Goal: Task Accomplishment & Management: Use online tool/utility

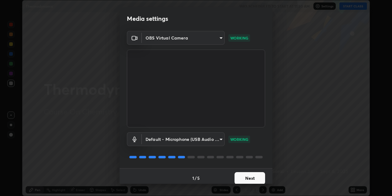
scroll to position [5, 0]
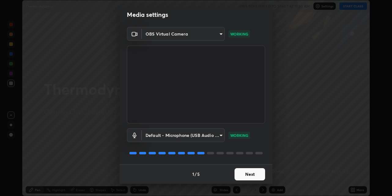
click at [220, 33] on body "Erase all Thermodynamic WAS SCHEDULED TO START AT 11:30 AM Settings START CLASS…" at bounding box center [196, 98] width 392 height 196
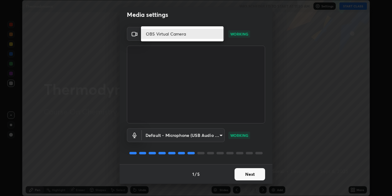
click at [133, 40] on div at bounding box center [196, 98] width 392 height 196
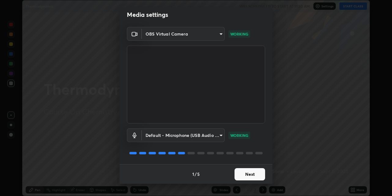
click at [142, 34] on body "Erase all Thermodynamic WAS SCHEDULED TO START AT 11:30 AM Settings START CLASS…" at bounding box center [196, 98] width 392 height 196
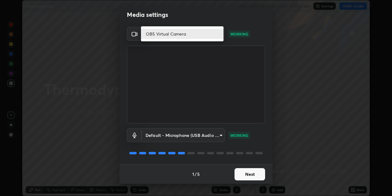
click at [172, 34] on li "OBS Virtual Camera" at bounding box center [182, 34] width 83 height 10
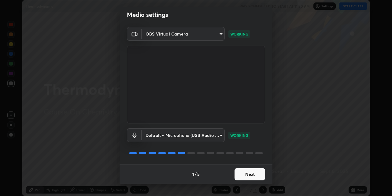
click at [220, 33] on body "Erase all Thermodynamic WAS SCHEDULED TO START AT 11:30 AM Settings START CLASS…" at bounding box center [196, 98] width 392 height 196
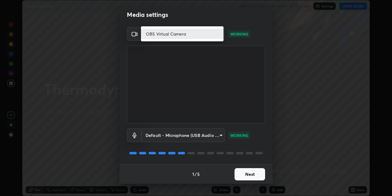
click at [219, 35] on li "OBS Virtual Camera" at bounding box center [182, 34] width 83 height 10
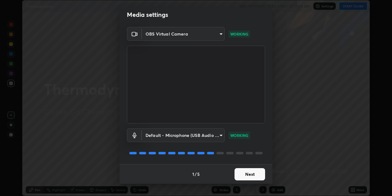
click at [220, 33] on body "Erase all Thermodynamic WAS SCHEDULED TO START AT 11:30 AM Settings START CLASS…" at bounding box center [196, 98] width 392 height 196
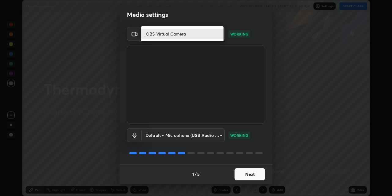
click at [218, 34] on li "OBS Virtual Camera" at bounding box center [182, 34] width 83 height 10
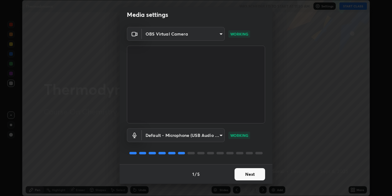
click at [219, 135] on body "Erase all Thermodynamic WAS SCHEDULED TO START AT 11:30 AM Settings START CLASS…" at bounding box center [196, 98] width 392 height 196
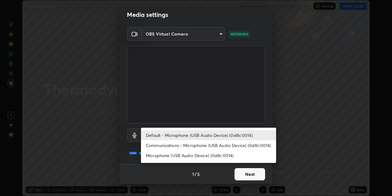
click at [166, 136] on li "Default - Microphone (USB Audio Device) (0d8c:0014)" at bounding box center [208, 135] width 135 height 10
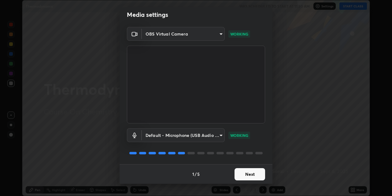
click at [227, 25] on div "Media settings" at bounding box center [196, 14] width 153 height 24
click at [265, 161] on div "OBS Virtual Camera 03c1373659359a5f7abdf76911b28cf954ae71607fa2f680b2b9b0c1d2b3…" at bounding box center [196, 95] width 153 height 137
click at [266, 158] on div "OBS Virtual Camera 03c1373659359a5f7abdf76911b28cf954ae71607fa2f680b2b9b0c1d2b3…" at bounding box center [196, 95] width 153 height 137
click at [173, 153] on div at bounding box center [171, 153] width 7 height 2
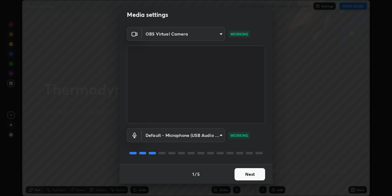
click at [183, 154] on div at bounding box center [196, 152] width 138 height 7
click at [162, 153] on div at bounding box center [162, 153] width 7 height 2
click at [267, 149] on div "OBS Virtual Camera 03c1373659359a5f7abdf76911b28cf954ae71607fa2f680b2b9b0c1d2b3…" at bounding box center [196, 95] width 153 height 137
click at [245, 160] on div "Default - Microphone (USB Audio Device) (0d8c:0014) default WORKING" at bounding box center [196, 143] width 138 height 41
click at [235, 157] on div "Default - Microphone (USB Audio Device) (0d8c:0014) default WORKING" at bounding box center [196, 143] width 138 height 41
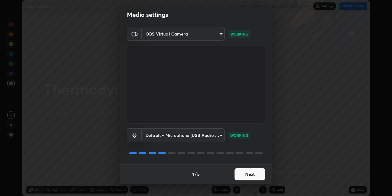
click at [231, 155] on div at bounding box center [196, 152] width 138 height 7
click at [233, 145] on div "Default - Microphone (USB Audio Device) (0d8c:0014) default WORKING" at bounding box center [196, 143] width 138 height 41
click at [221, 134] on body "Erase all Thermodynamic WAS SCHEDULED TO START AT 11:30 AM Settings START CLASS…" at bounding box center [196, 98] width 392 height 196
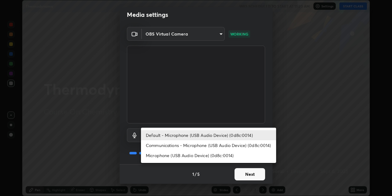
click at [200, 144] on li "Communications - Microphone (USB Audio Device) (0d8c:0014)" at bounding box center [208, 145] width 135 height 10
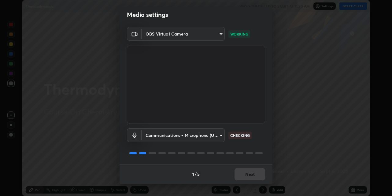
click at [219, 134] on body "Erase all Thermodynamic WAS SCHEDULED TO START AT 11:30 AM Settings START CLASS…" at bounding box center [196, 98] width 392 height 196
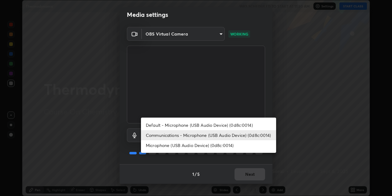
click at [193, 125] on li "Default - Microphone (USB Audio Device) (0d8c:0014)" at bounding box center [208, 125] width 135 height 10
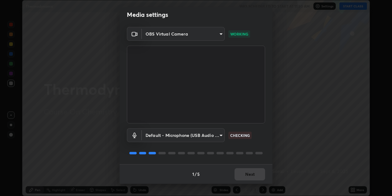
click at [220, 134] on body "Erase all Thermodynamic WAS SCHEDULED TO START AT 11:30 AM Settings START CLASS…" at bounding box center [196, 98] width 392 height 196
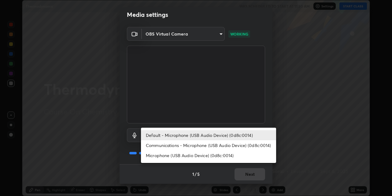
click at [172, 155] on li "Microphone (USB Audio Device) (0d8c:0014)" at bounding box center [208, 155] width 135 height 10
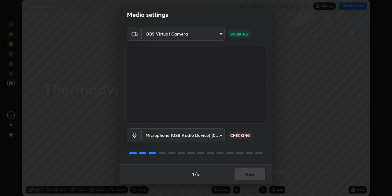
click at [219, 133] on body "Erase all Thermodynamic WAS SCHEDULED TO START AT 11:30 AM Settings START CLASS…" at bounding box center [196, 98] width 392 height 196
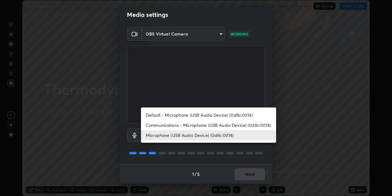
click at [178, 114] on li "Default - Microphone (USB Audio Device) (0d8c:0014)" at bounding box center [208, 115] width 135 height 10
type input "default"
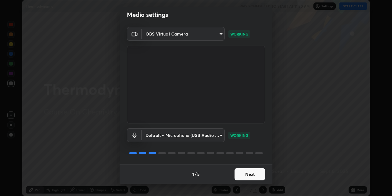
click at [273, 160] on div "Media settings OBS Virtual Camera 03c1373659359a5f7abdf76911b28cf954ae71607fa2f…" at bounding box center [196, 98] width 392 height 196
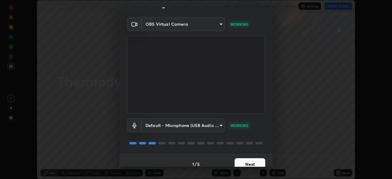
scroll to position [21, 0]
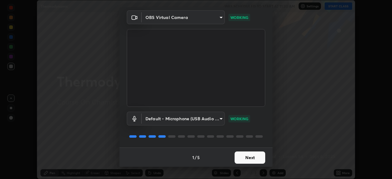
click at [247, 156] on button "Next" at bounding box center [249, 158] width 31 height 12
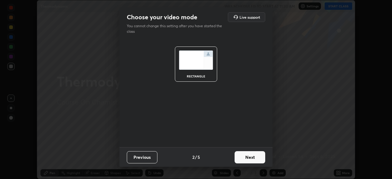
scroll to position [0, 0]
click at [249, 157] on button "Next" at bounding box center [249, 157] width 31 height 12
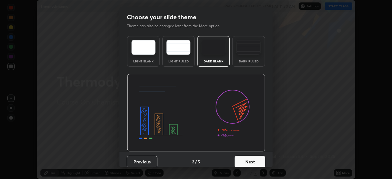
click at [248, 159] on button "Next" at bounding box center [249, 162] width 31 height 12
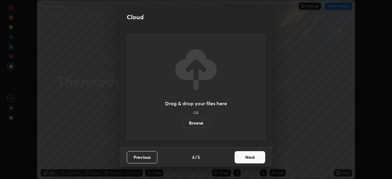
click at [249, 156] on button "Next" at bounding box center [249, 157] width 31 height 12
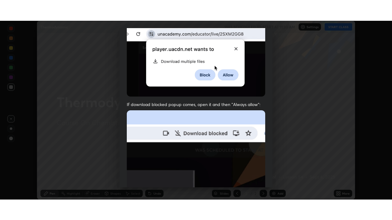
scroll to position [147, 0]
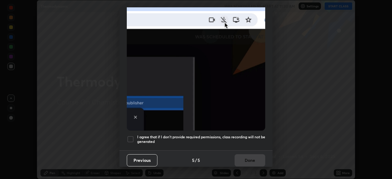
click at [130, 137] on div at bounding box center [130, 139] width 7 height 7
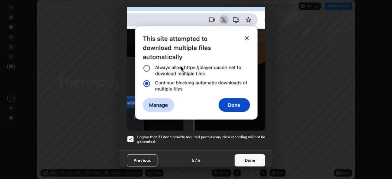
click at [249, 158] on button "Done" at bounding box center [249, 160] width 31 height 12
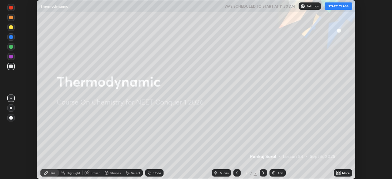
click at [333, 8] on button "START CLASS" at bounding box center [338, 5] width 28 height 7
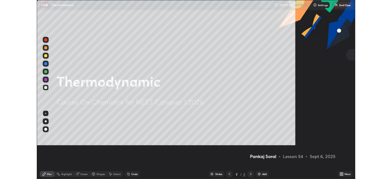
scroll to position [220, 392]
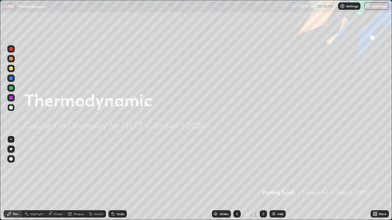
click at [375, 196] on icon at bounding box center [376, 213] width 2 height 2
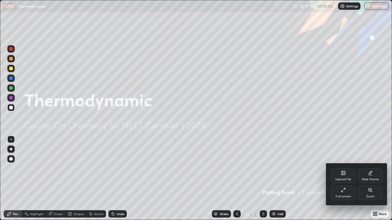
click at [343, 191] on icon at bounding box center [343, 190] width 5 height 5
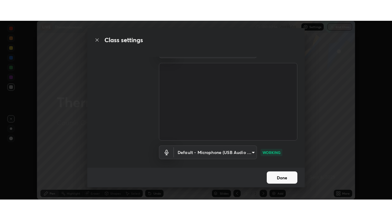
scroll to position [12, 0]
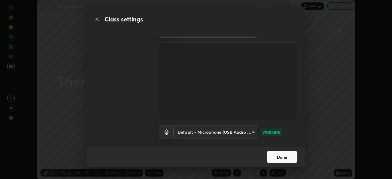
click at [283, 156] on button "Done" at bounding box center [282, 157] width 31 height 12
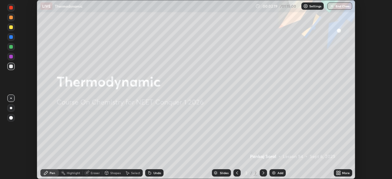
click at [342, 171] on div "More" at bounding box center [343, 172] width 18 height 7
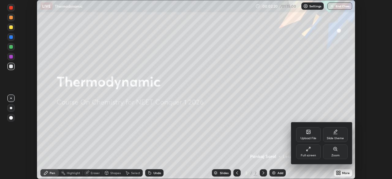
click at [309, 152] on div "Full screen" at bounding box center [308, 151] width 24 height 15
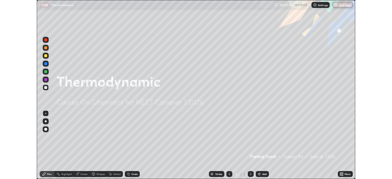
scroll to position [220, 392]
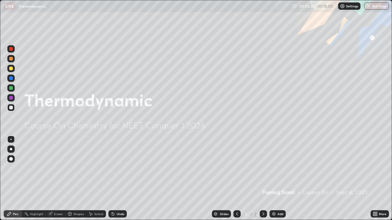
click at [376, 196] on icon at bounding box center [376, 213] width 2 height 2
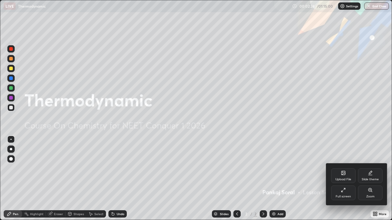
click at [345, 194] on div "Full screen" at bounding box center [343, 193] width 24 height 15
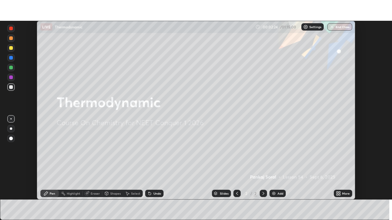
scroll to position [30429, 30217]
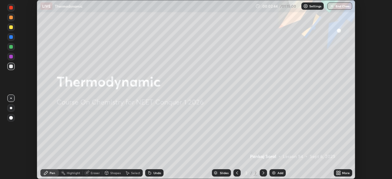
click at [339, 171] on icon at bounding box center [340, 172] width 2 height 2
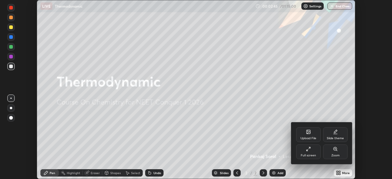
click at [310, 152] on div "Full screen" at bounding box center [308, 151] width 24 height 15
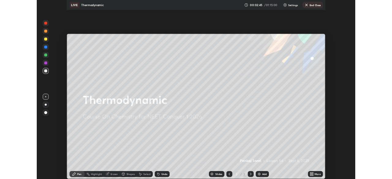
scroll to position [220, 392]
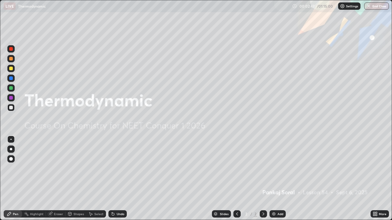
click at [278, 196] on div "Add" at bounding box center [280, 214] width 6 height 3
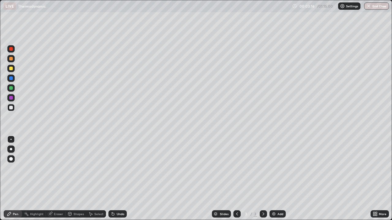
click at [373, 196] on div "More" at bounding box center [379, 214] width 18 height 7
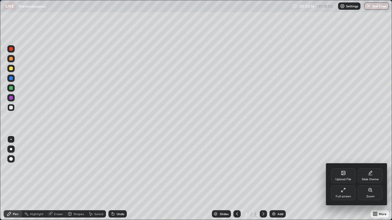
click at [375, 196] on div at bounding box center [196, 110] width 392 height 220
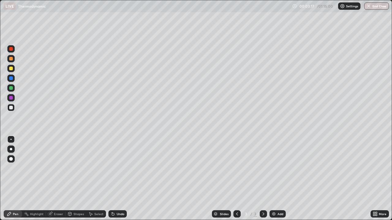
click at [374, 196] on icon at bounding box center [375, 214] width 5 height 5
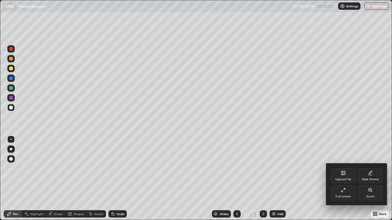
click at [348, 193] on div "Full screen" at bounding box center [343, 193] width 24 height 15
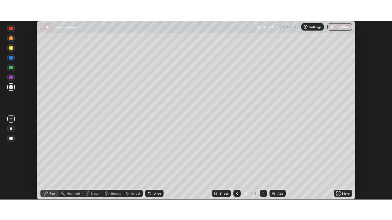
scroll to position [30429, 30217]
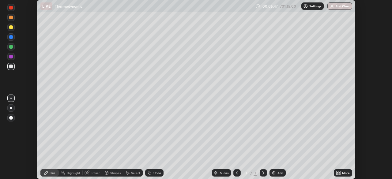
click at [342, 174] on div "More" at bounding box center [346, 172] width 8 height 3
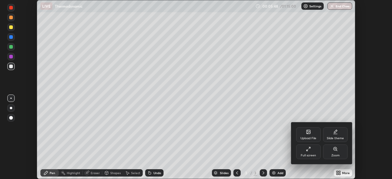
click at [314, 155] on div "Full screen" at bounding box center [308, 155] width 15 height 3
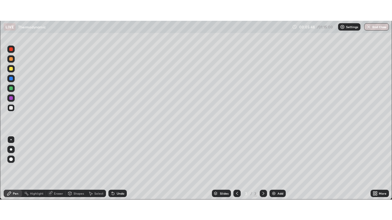
scroll to position [220, 392]
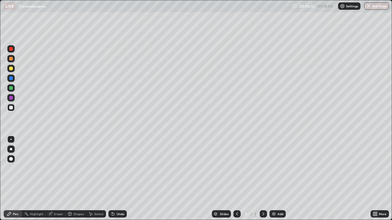
click at [11, 69] on div at bounding box center [11, 69] width 4 height 4
